Goal: Information Seeking & Learning: Learn about a topic

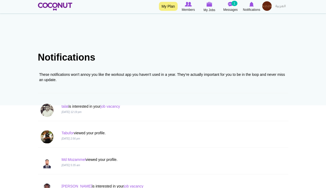
click at [251, 12] on span "Notifications" at bounding box center [251, 9] width 17 height 5
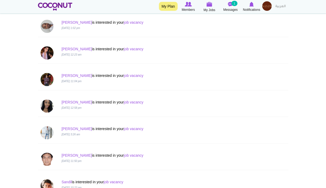
scroll to position [270, 0]
click at [70, 76] on link "Ragesh" at bounding box center [76, 76] width 30 height 4
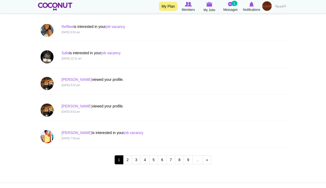
scroll to position [479, 0]
click at [126, 161] on link "2" at bounding box center [127, 159] width 9 height 9
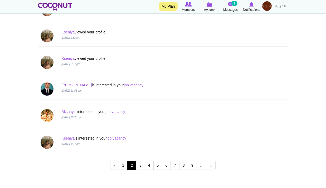
scroll to position [474, 0]
click at [115, 137] on link "job vacancy" at bounding box center [116, 138] width 19 height 4
